Goal: Book appointment/travel/reservation

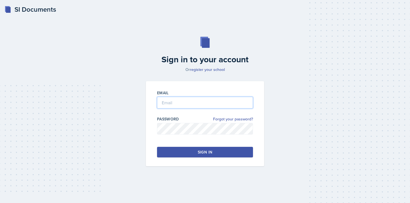
click at [212, 100] on input "email" at bounding box center [205, 103] width 96 height 12
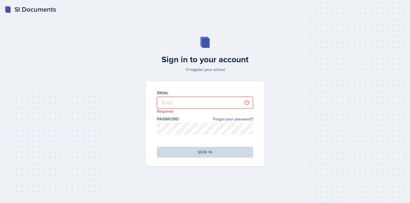
type input "[PERSON_NAME][EMAIL_ADDRESS][DOMAIN_NAME]"
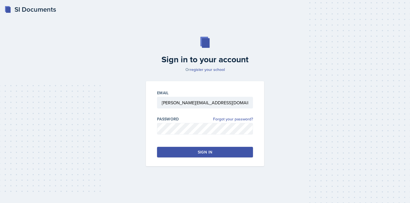
click at [195, 151] on button "Sign in" at bounding box center [205, 152] width 96 height 11
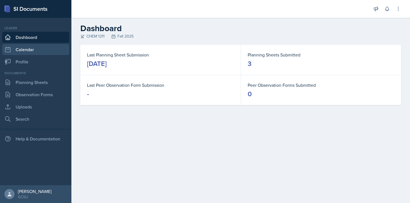
click at [40, 50] on link "Calendar" at bounding box center [35, 49] width 67 height 11
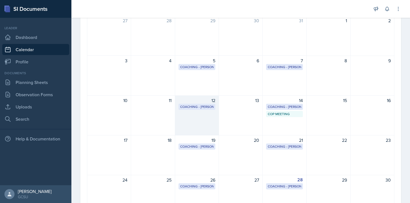
scroll to position [40, 0]
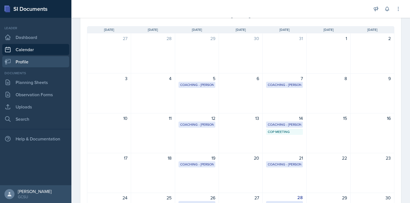
click at [37, 57] on link "Profile" at bounding box center [35, 61] width 67 height 11
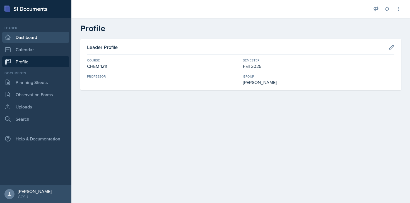
click at [40, 40] on link "Dashboard" at bounding box center [35, 37] width 67 height 11
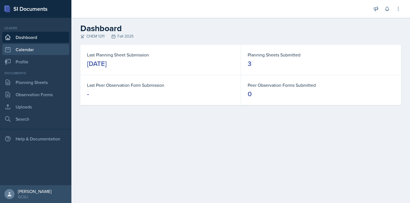
click at [40, 47] on link "Calendar" at bounding box center [35, 49] width 67 height 11
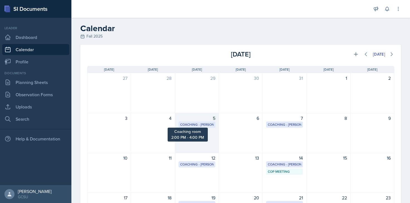
scroll to position [12, 0]
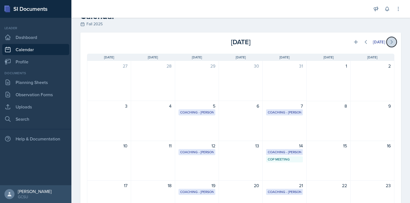
click at [304, 42] on icon at bounding box center [392, 42] width 6 height 6
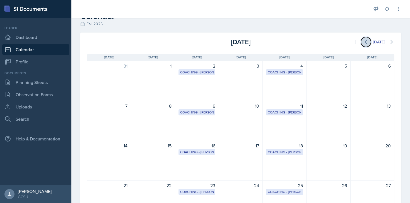
click at [304, 43] on icon at bounding box center [366, 42] width 6 height 6
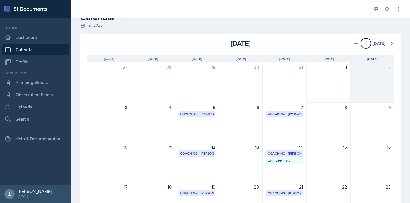
scroll to position [5, 0]
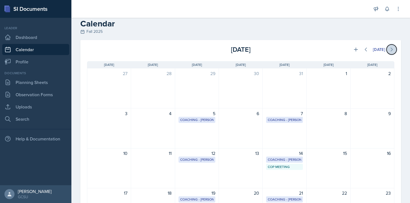
click at [304, 53] on button at bounding box center [391, 50] width 10 height 10
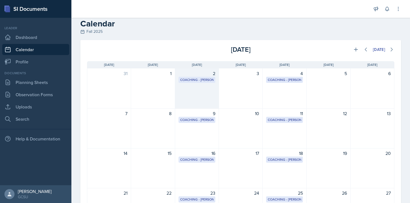
click at [204, 96] on div "2 Coaching - [PERSON_NAME] Coaching room 2:00 PM - 4:00 PM" at bounding box center [197, 89] width 44 height 40
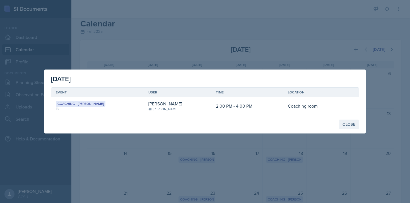
click at [304, 125] on div "Close" at bounding box center [348, 124] width 13 height 4
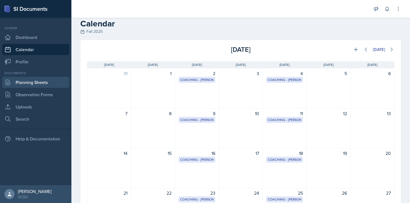
click at [29, 85] on link "Planning Sheets" at bounding box center [35, 82] width 67 height 11
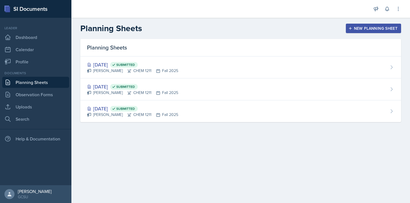
click at [304, 26] on div "New Planning Sheet" at bounding box center [373, 28] width 48 height 4
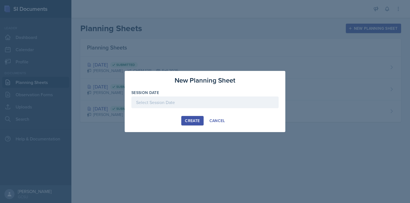
click at [173, 104] on div at bounding box center [204, 103] width 147 height 12
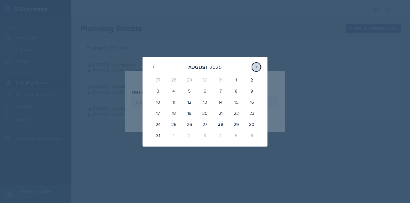
click at [254, 67] on icon at bounding box center [256, 67] width 4 height 4
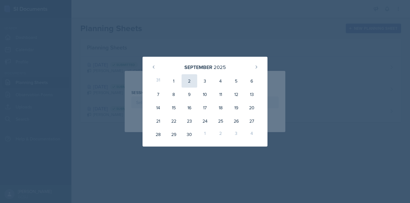
click at [187, 80] on div "2" at bounding box center [189, 80] width 16 height 13
type input "[DATE]"
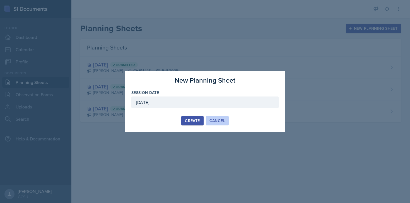
click at [209, 121] on div "Cancel" at bounding box center [217, 121] width 16 height 4
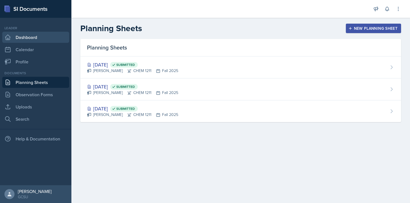
click at [47, 38] on link "Dashboard" at bounding box center [35, 37] width 67 height 11
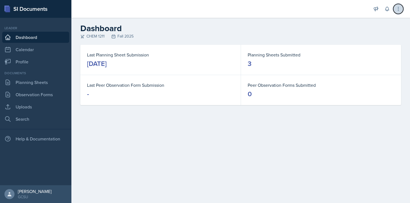
click at [304, 11] on icon at bounding box center [398, 9] width 6 height 6
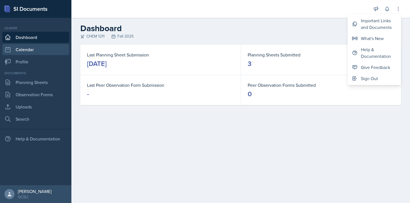
click at [33, 54] on link "Calendar" at bounding box center [35, 49] width 67 height 11
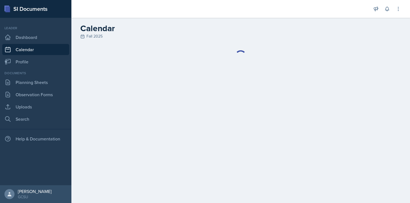
select select "6"
select select "PM"
select select "6"
select select "30"
select select "PM"
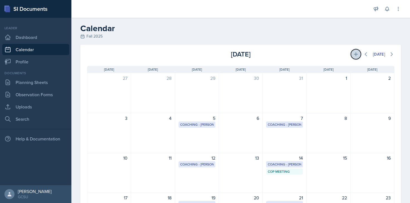
click at [304, 54] on button at bounding box center [356, 54] width 10 height 10
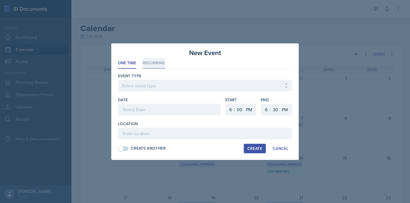
click at [155, 61] on li "Recurring" at bounding box center [154, 63] width 22 height 11
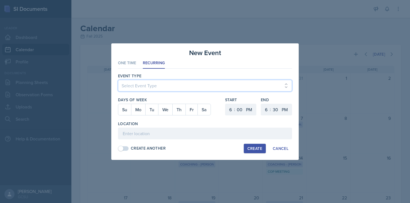
click at [154, 86] on select "Select Event Type Leader Training New Calendar Event SI Session" at bounding box center [205, 86] width 174 height 12
select select "700c1d41-4793-48d3-8616-e09499dfb71d"
click at [118, 80] on select "Select Event Type Leader Training New Calendar Event SI Session" at bounding box center [205, 86] width 174 height 12
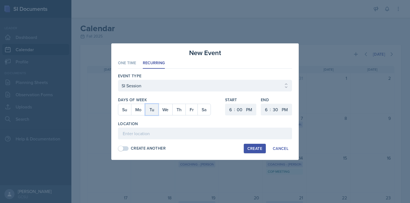
click at [150, 110] on button "Tu" at bounding box center [151, 109] width 13 height 11
click at [164, 110] on button "We" at bounding box center [165, 109] width 14 height 11
click at [236, 111] on select "00 05 10 15 20 25 30 35 40 45 50 55" at bounding box center [239, 110] width 9 height 12
click at [235, 104] on select "00 05 10 15 20 25 30 35 40 45 50 55" at bounding box center [239, 110] width 9 height 12
click at [241, 111] on select "00 05 10 15 20 25 30 35 40 45 50 55" at bounding box center [239, 110] width 9 height 12
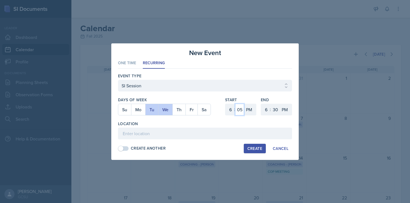
select select "0"
click at [235, 104] on select "00 05 10 15 20 25 30 35 40 45 50 55" at bounding box center [239, 110] width 9 height 12
click at [229, 111] on select "1 2 3 4 5 6 7 8 9 10 11 12" at bounding box center [229, 110] width 9 height 12
select select "5"
click at [225, 104] on select "1 2 3 4 5 6 7 8 9 10 11 12" at bounding box center [229, 110] width 9 height 12
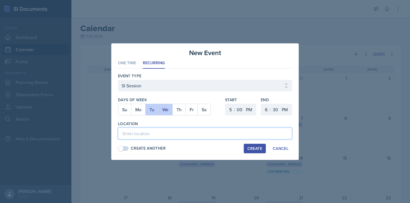
click at [163, 133] on input at bounding box center [205, 134] width 174 height 12
type input "A&S 136"
click at [250, 149] on div "Create" at bounding box center [254, 149] width 15 height 4
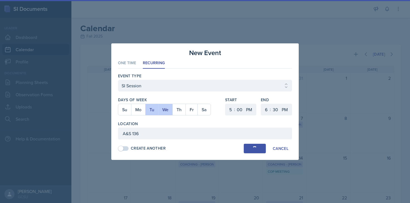
select select
select select "6"
